Goal: Task Accomplishment & Management: Manage account settings

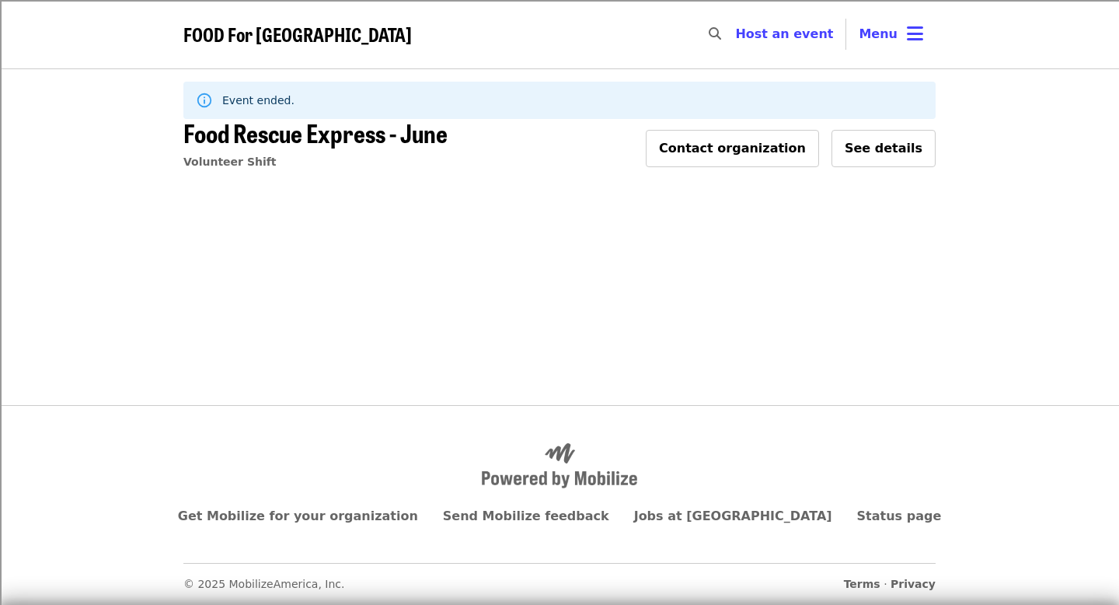
click at [884, 12] on nav "FOOD For [GEOGRAPHIC_DATA] Skip to content ​ Host an event Host Menu" at bounding box center [559, 34] width 777 height 68
click at [885, 38] on span "Menu" at bounding box center [878, 33] width 39 height 15
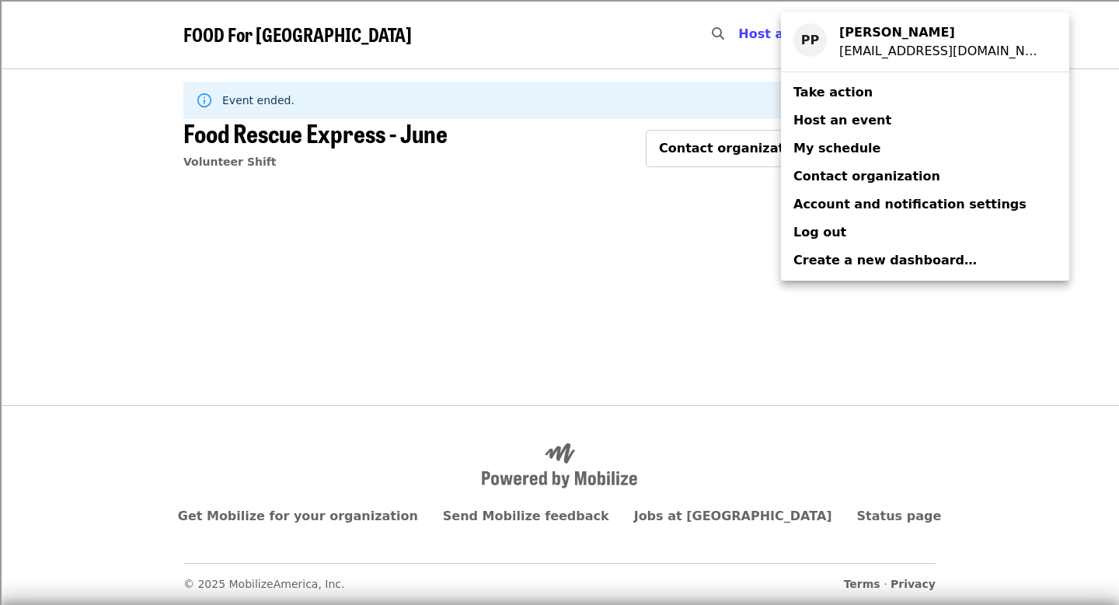
click at [884, 145] on link "My schedule" at bounding box center [925, 148] width 288 height 28
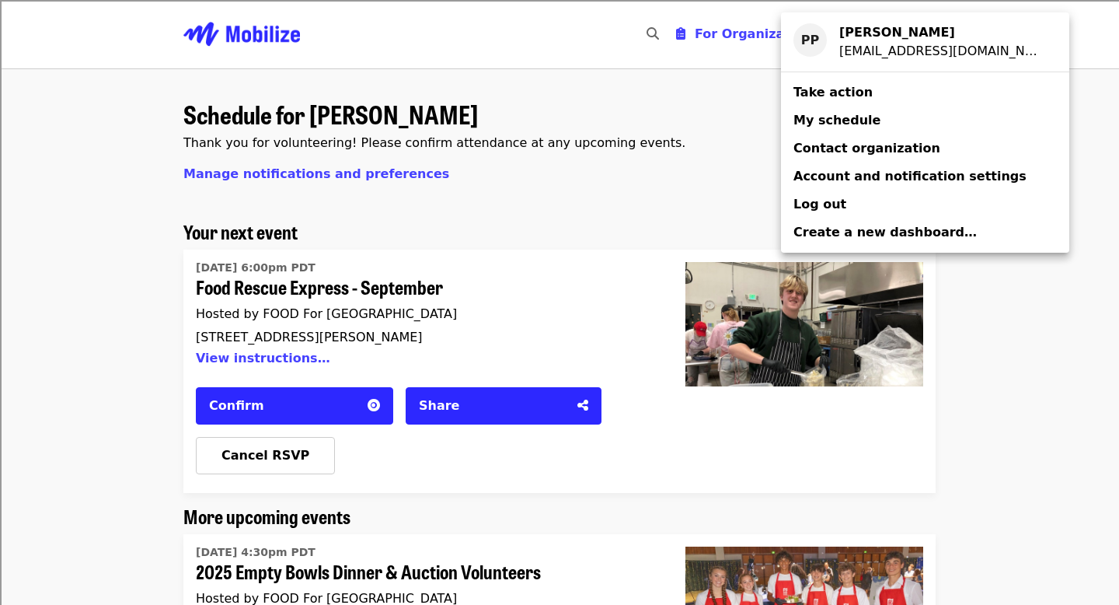
click at [632, 175] on div "Account menu" at bounding box center [559, 302] width 1119 height 605
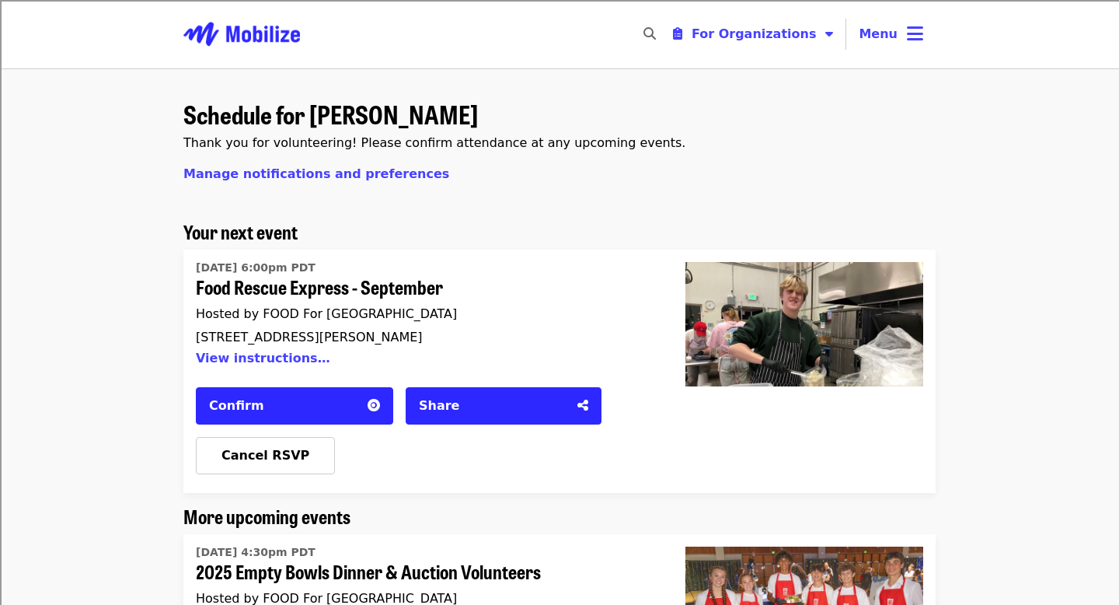
scroll to position [20, 0]
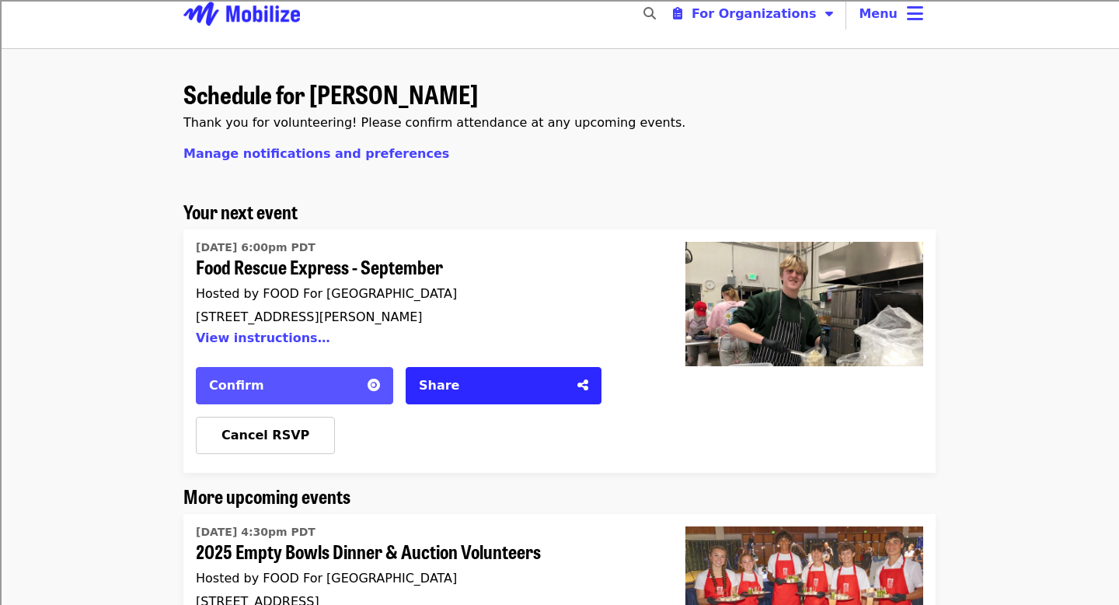
click at [342, 389] on div "Confirm" at bounding box center [283, 385] width 149 height 19
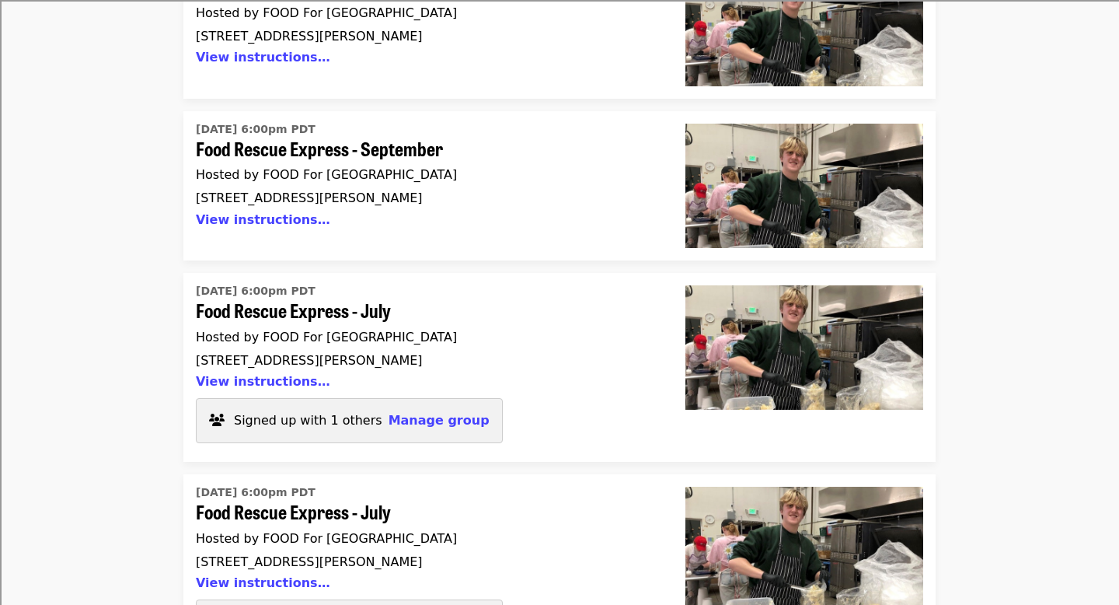
scroll to position [2047, 0]
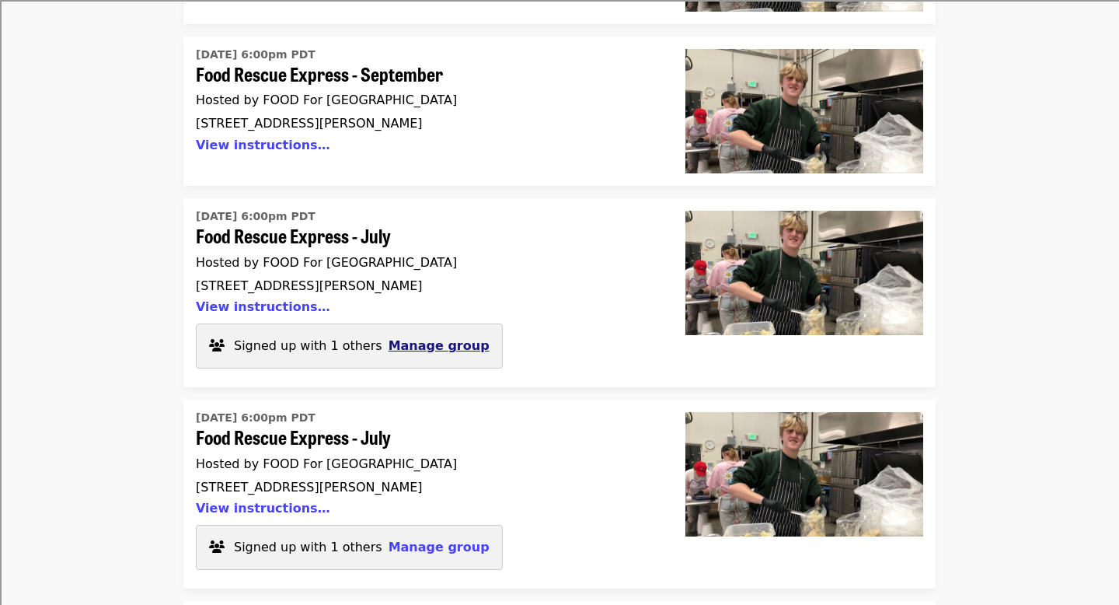
click at [431, 338] on span "Manage group" at bounding box center [439, 345] width 101 height 15
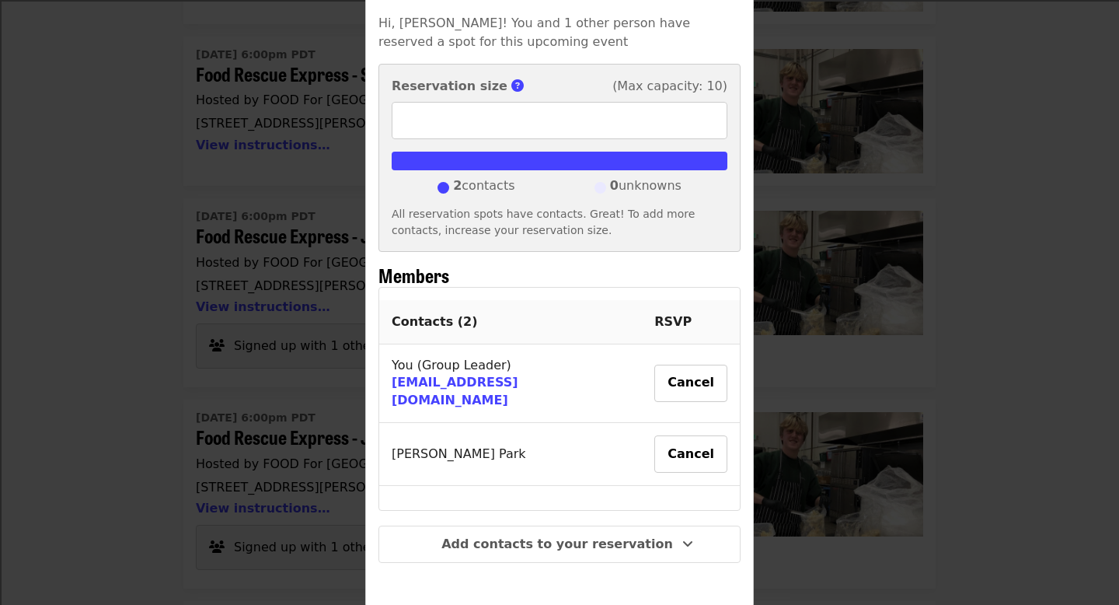
scroll to position [152, 0]
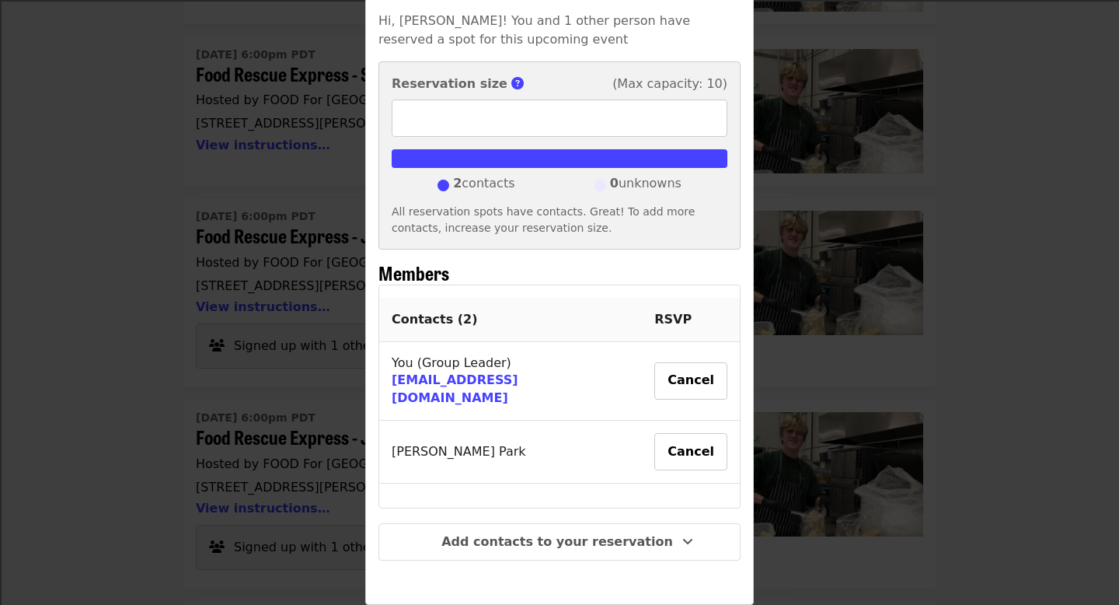
click at [291, 377] on div "Group details Hi, [PERSON_NAME]! You and 1 other person have reserved a spot fo…" at bounding box center [559, 302] width 1119 height 605
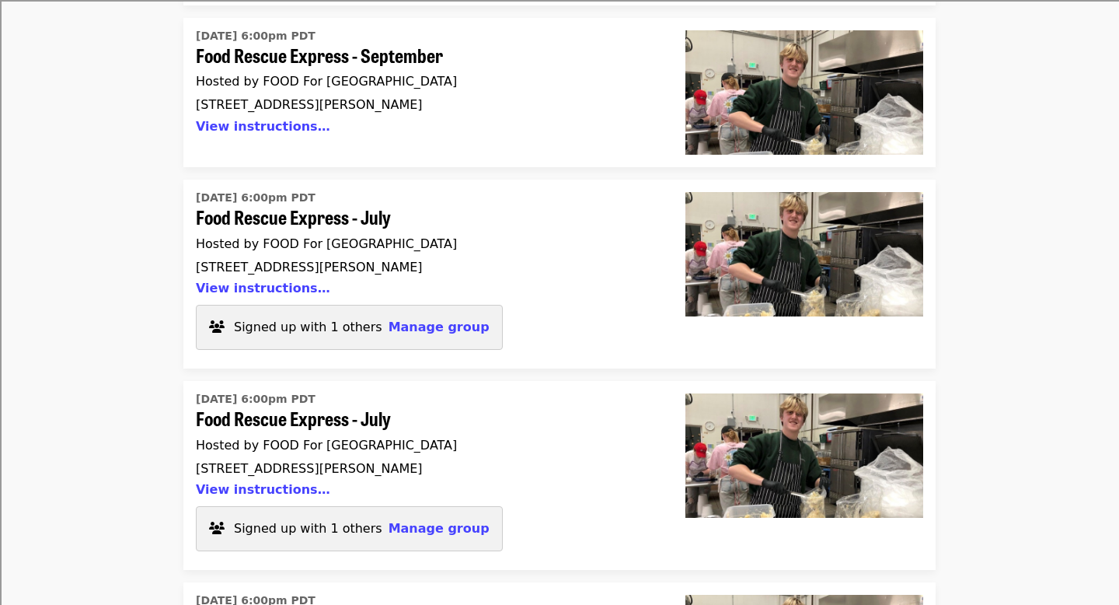
scroll to position [2117, 0]
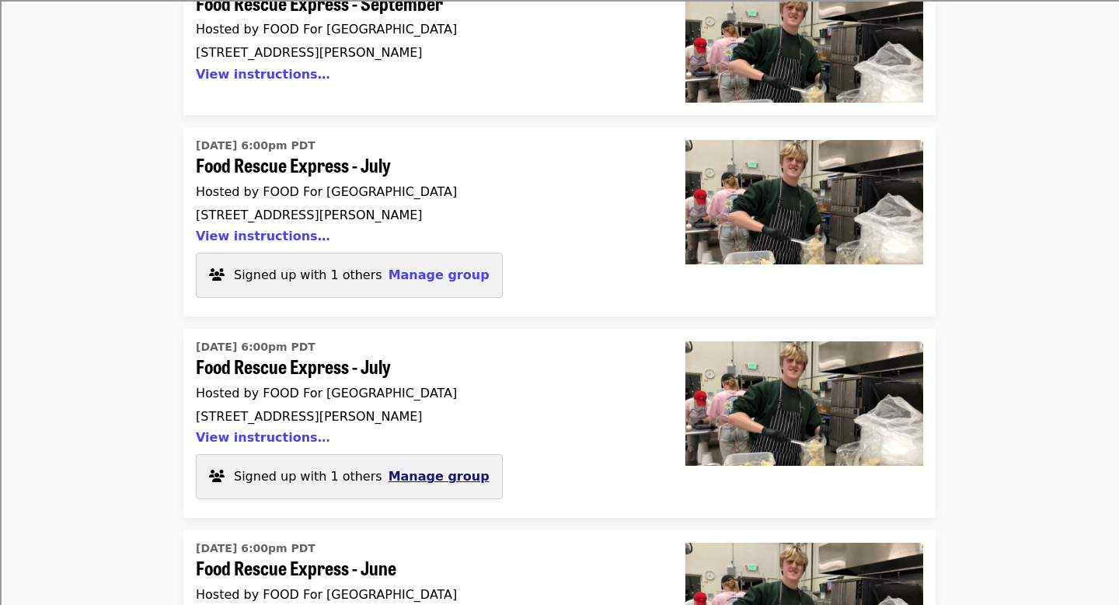
click at [428, 469] on span "Manage group" at bounding box center [439, 476] width 101 height 15
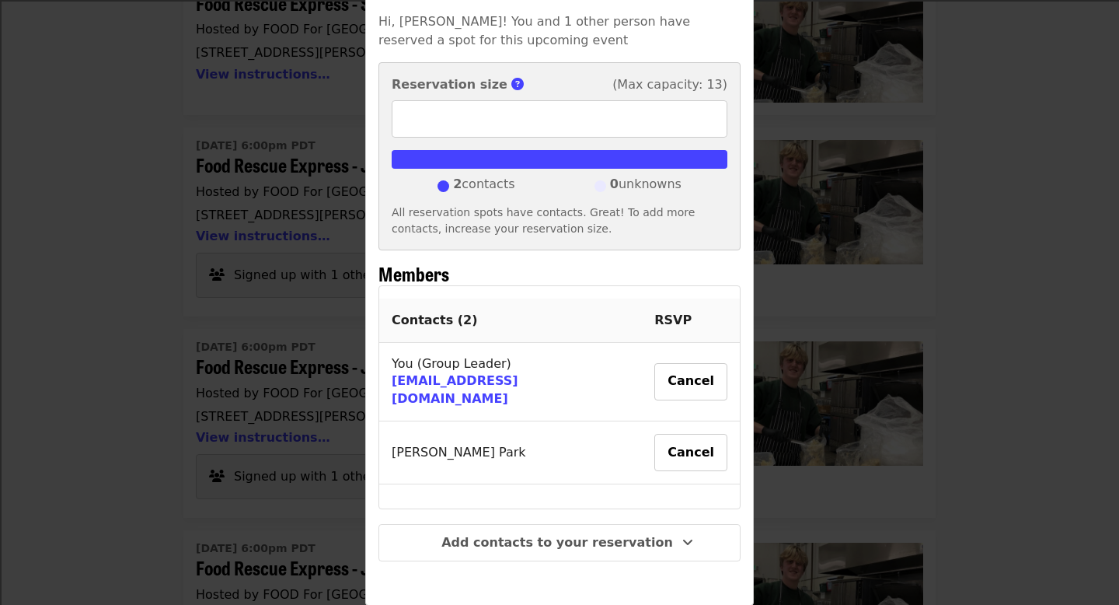
scroll to position [152, 0]
click at [291, 384] on div "Group details Hi, [PERSON_NAME]! You and 1 other person have reserved a spot fo…" at bounding box center [559, 302] width 1119 height 605
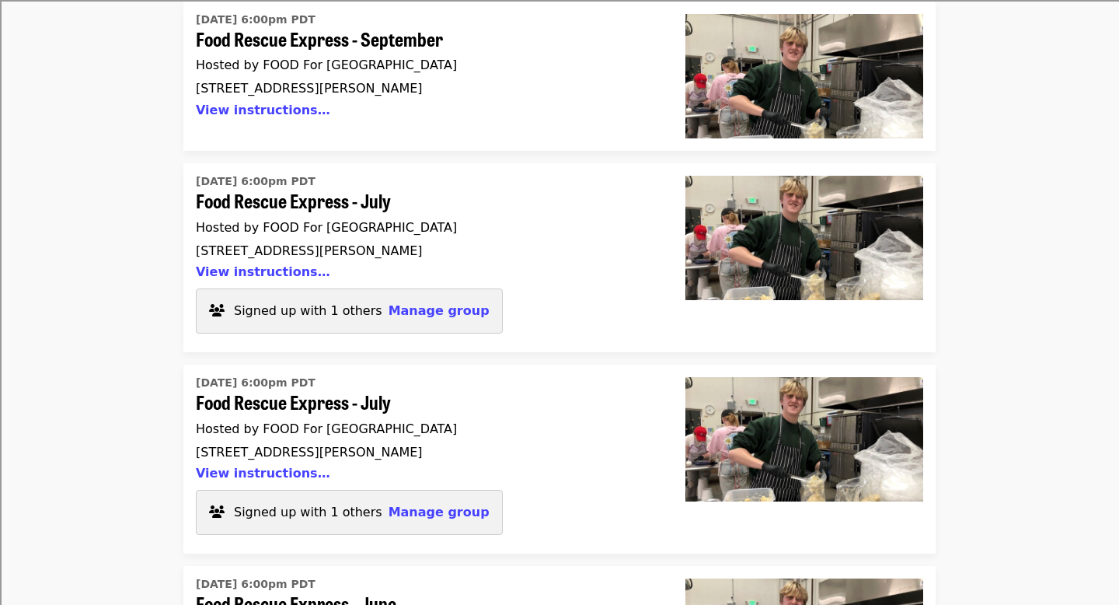
scroll to position [2367, 0]
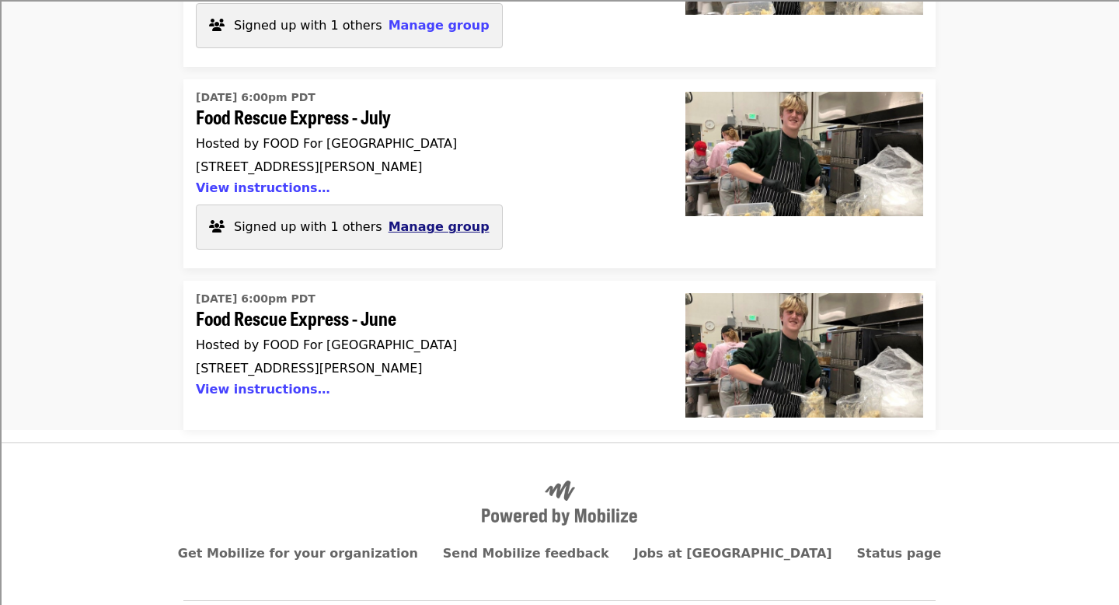
click at [445, 219] on span "Manage group" at bounding box center [439, 226] width 101 height 15
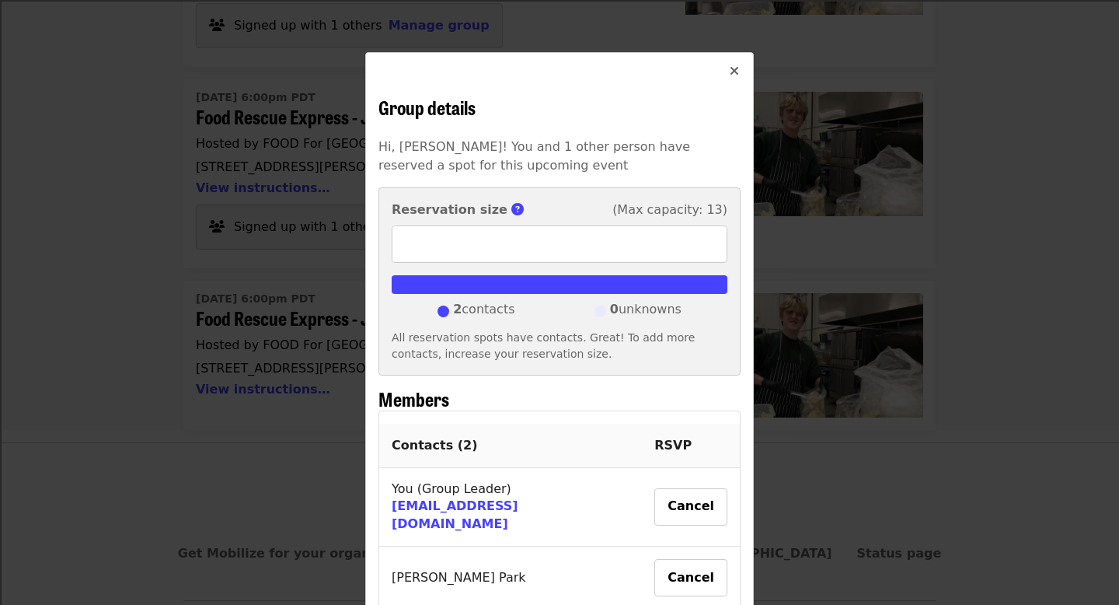
scroll to position [0, 0]
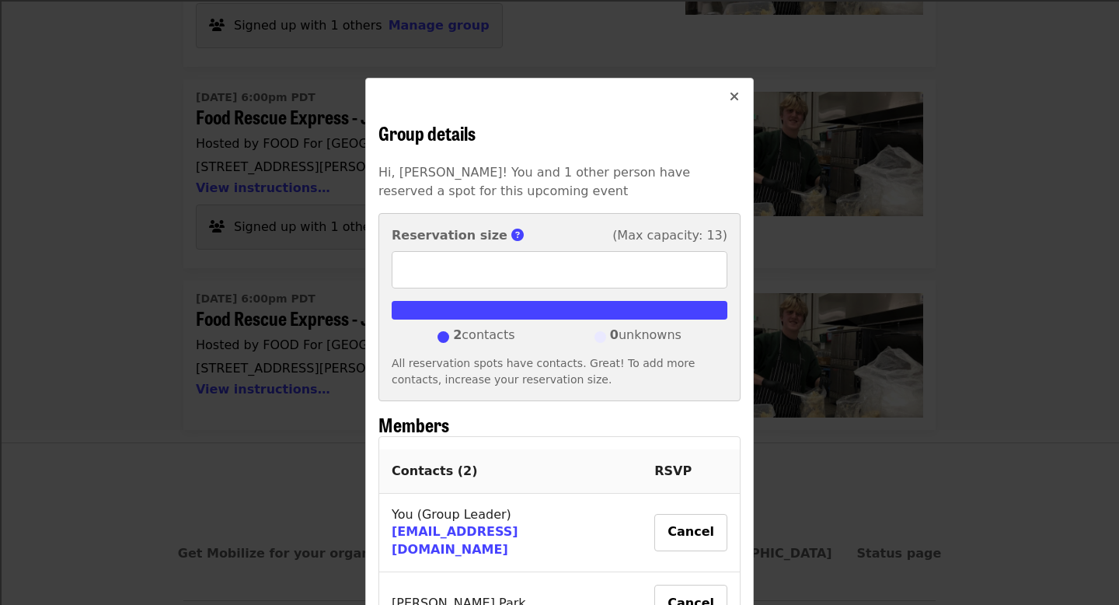
click at [350, 393] on div "Group details Hi, [PERSON_NAME]! You and 1 other person have reserved a spot fo…" at bounding box center [559, 302] width 1119 height 605
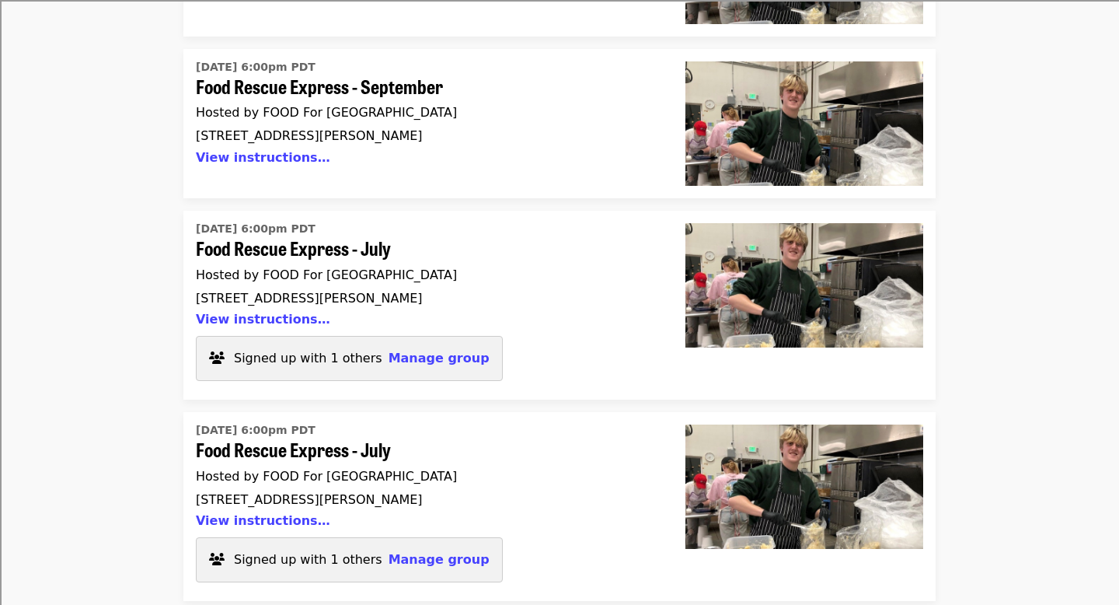
scroll to position [2031, 0]
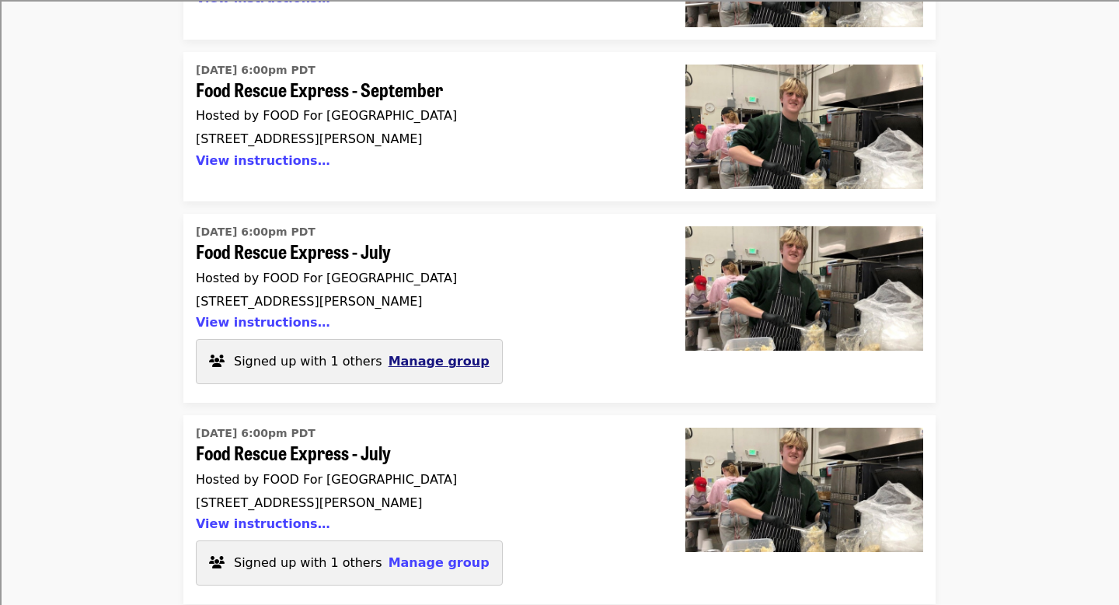
click at [410, 354] on span "Manage group" at bounding box center [439, 361] width 101 height 15
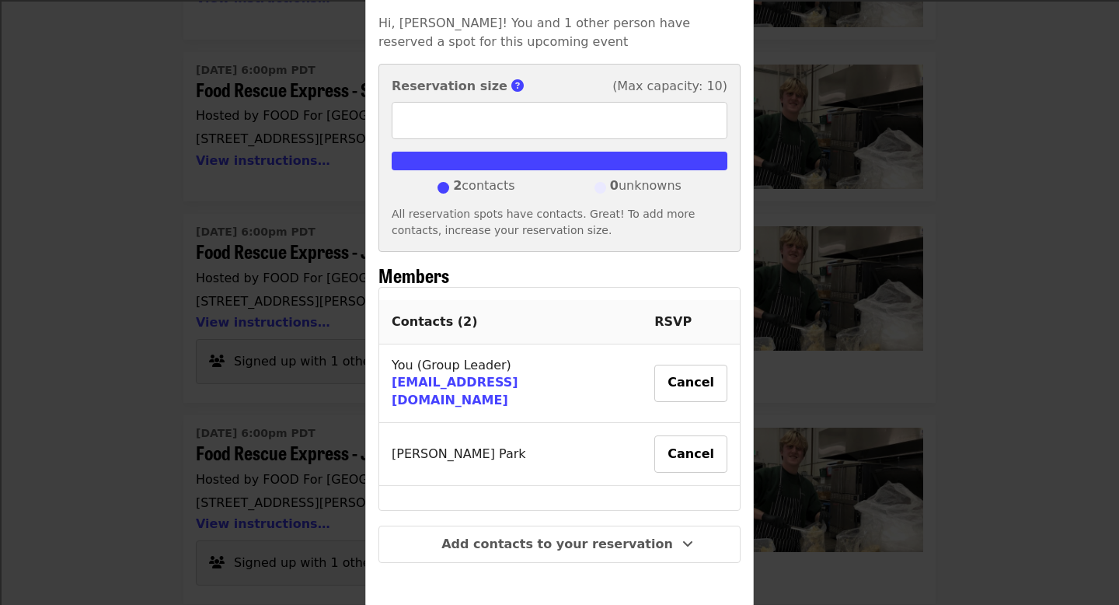
scroll to position [152, 0]
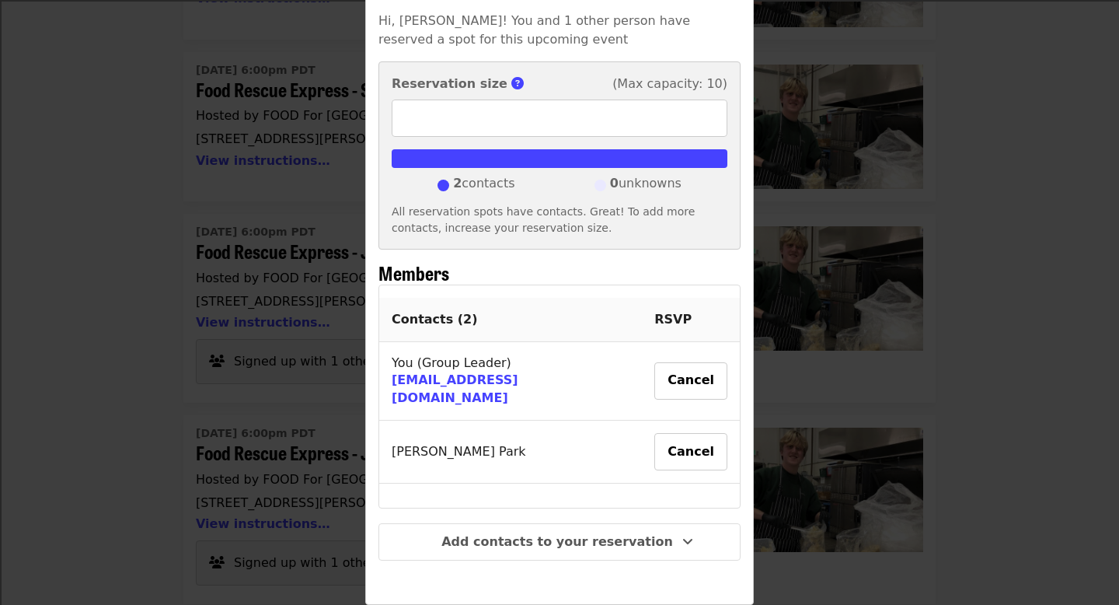
click at [351, 357] on div "Group details Hi, [PERSON_NAME]! You and 1 other person have reserved a spot fo…" at bounding box center [559, 302] width 1119 height 605
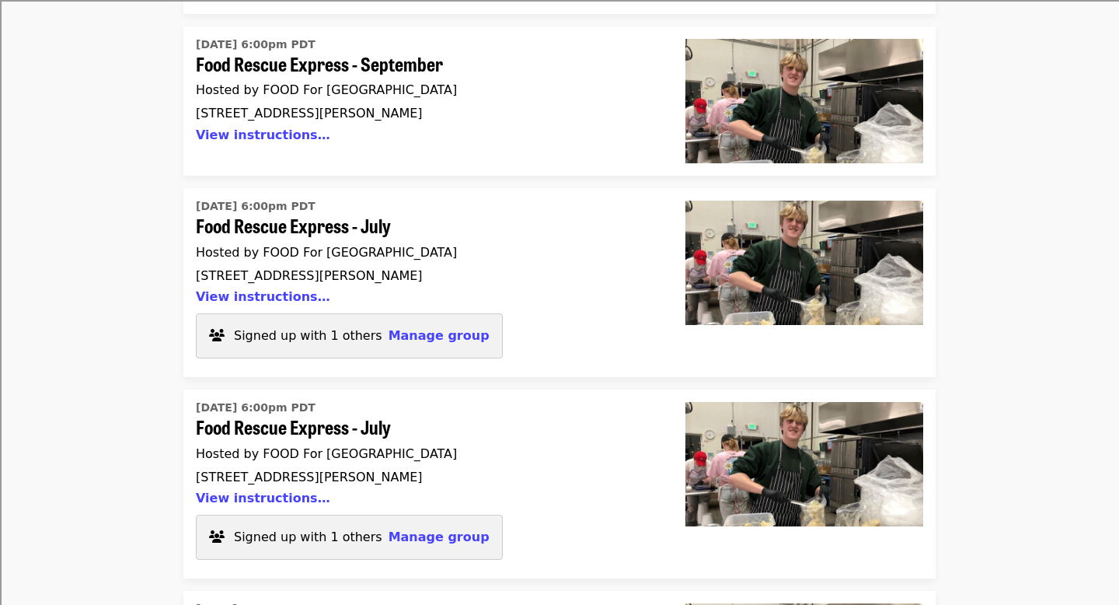
scroll to position [2367, 0]
